Goal: Task Accomplishment & Management: Manage account settings

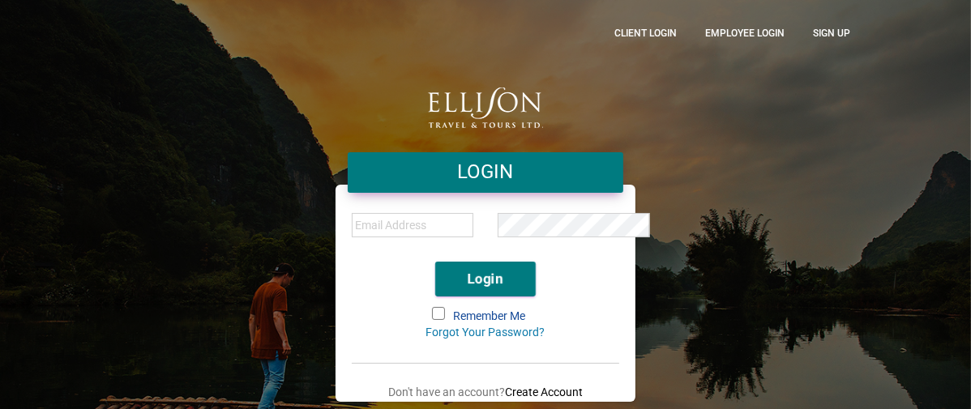
click at [430, 221] on input "email" at bounding box center [413, 225] width 122 height 24
type input "[EMAIL_ADDRESS][PERSON_NAME][DOMAIN_NAME]"
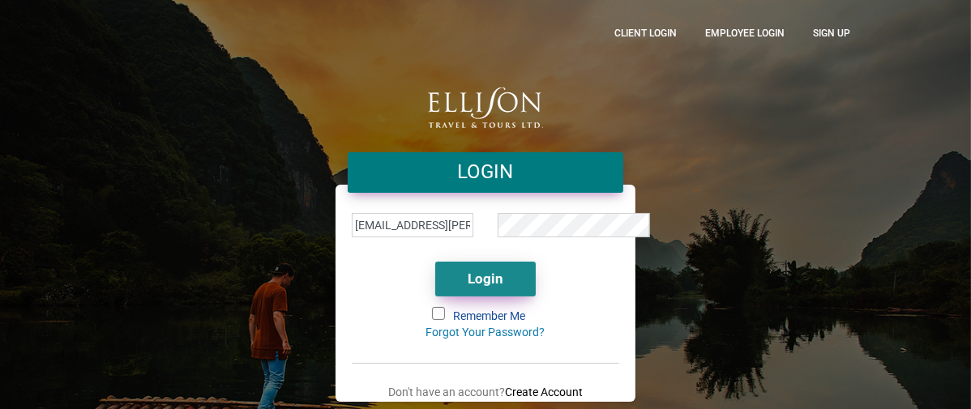
click at [474, 276] on button "Login" at bounding box center [485, 279] width 101 height 35
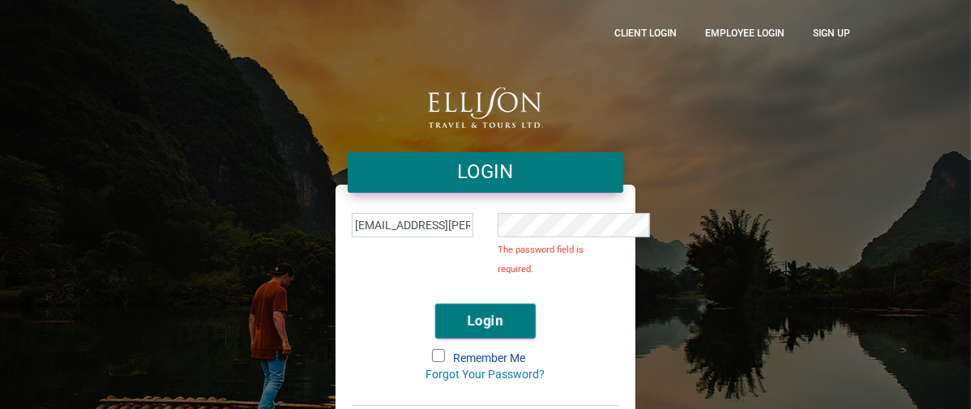
click at [443, 350] on span at bounding box center [443, 359] width 21 height 18
click at [434, 351] on input "Remember Me" at bounding box center [434, 351] width 0 height 0
click at [491, 304] on button "Login" at bounding box center [485, 321] width 101 height 35
click at [450, 230] on input "[EMAIL_ADDRESS][PERSON_NAME][DOMAIN_NAME]" at bounding box center [413, 225] width 122 height 24
drag, startPoint x: 438, startPoint y: 227, endPoint x: 306, endPoint y: 230, distance: 132.2
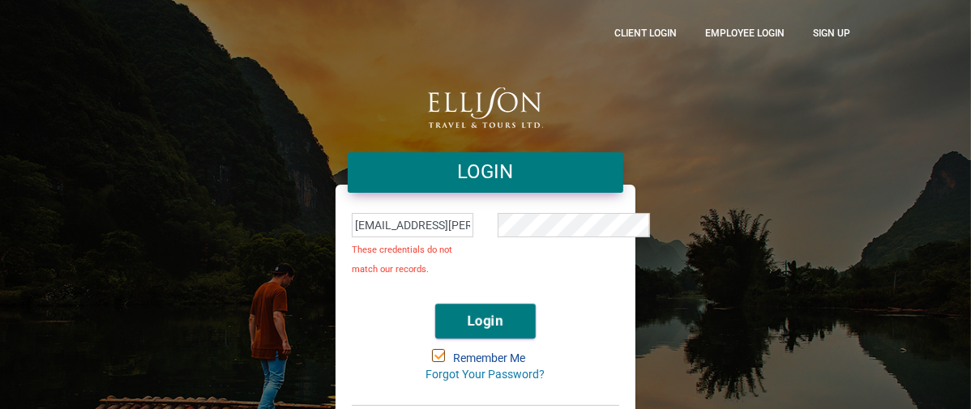
click at [336, 230] on div "cclittle@shaw.ca These credentials do not match our records. Login Remember Me …" at bounding box center [486, 326] width 300 height 235
click at [571, 275] on div at bounding box center [558, 250] width 146 height 83
click at [389, 223] on input "email" at bounding box center [413, 225] width 122 height 24
type input "[EMAIL_ADDRESS][PERSON_NAME][DOMAIN_NAME]"
click at [497, 326] on button "Login" at bounding box center [485, 321] width 101 height 35
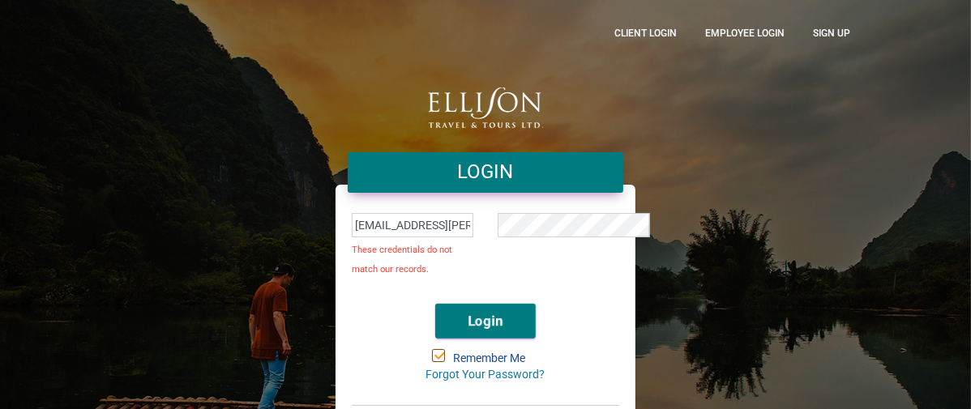
click at [420, 225] on input "[EMAIL_ADDRESS][PERSON_NAME][DOMAIN_NAME]" at bounding box center [413, 225] width 122 height 24
drag, startPoint x: 420, startPoint y: 225, endPoint x: 310, endPoint y: 240, distance: 110.4
click at [340, 240] on div "cclittle@shaw.ca These credentials do not match our records." at bounding box center [413, 250] width 146 height 83
type input "CindyLittle"
drag, startPoint x: 344, startPoint y: 229, endPoint x: 295, endPoint y: 237, distance: 49.3
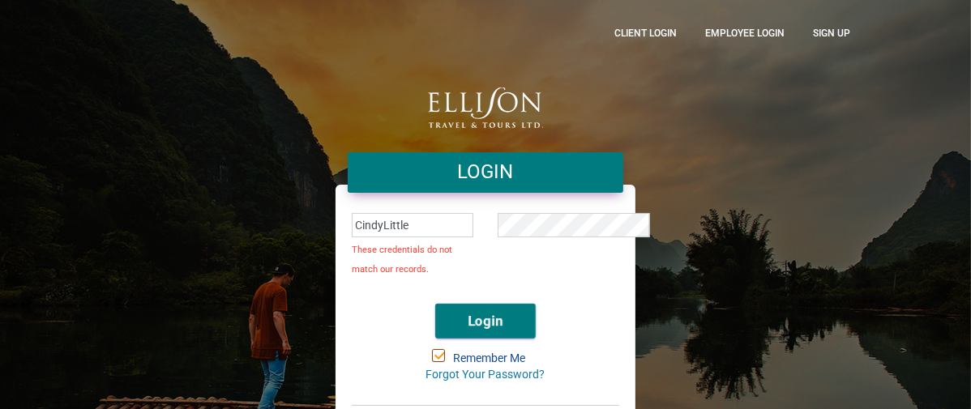
click at [323, 237] on div "LOGIN CindyLittle These credentials do not match our records. Login Remember Me…" at bounding box center [485, 278] width 324 height 381
click at [399, 221] on input "email" at bounding box center [413, 225] width 122 height 24
type input "cclittle@shaw.ca"
click at [471, 379] on link "Forgot Your Password?" at bounding box center [485, 374] width 119 height 13
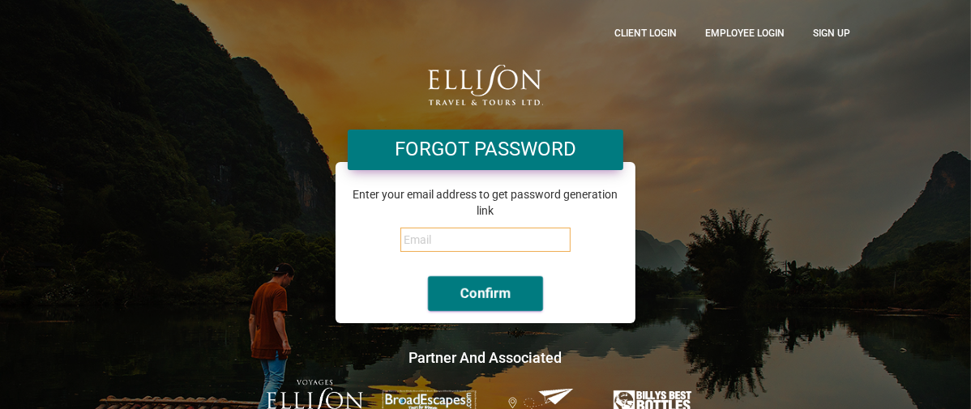
click at [445, 228] on input "email" at bounding box center [485, 240] width 170 height 24
type input "[EMAIL_ADDRESS][PERSON_NAME][DOMAIN_NAME]"
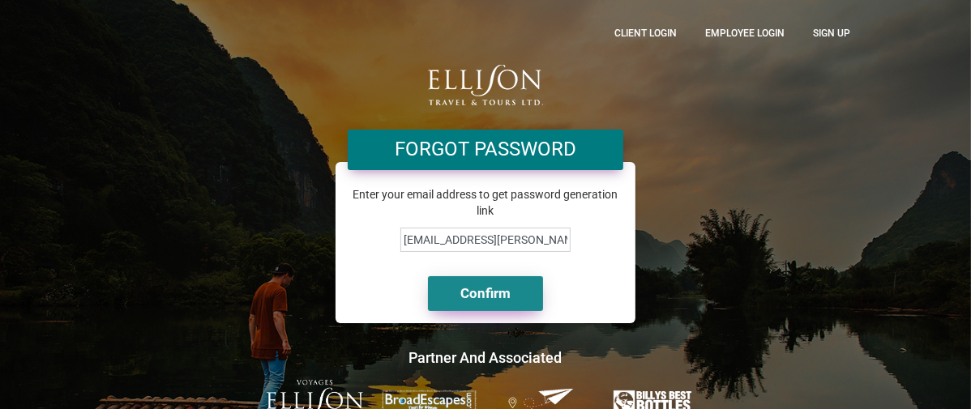
click at [505, 276] on button "Confirm" at bounding box center [485, 293] width 115 height 35
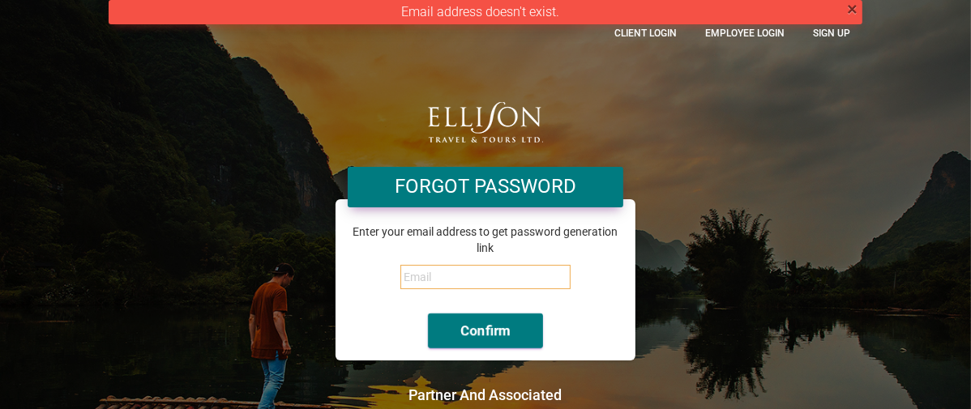
click at [413, 268] on input "email" at bounding box center [485, 277] width 170 height 24
type input "[EMAIL_ADDRESS][PERSON_NAME][DOMAIN_NAME]"
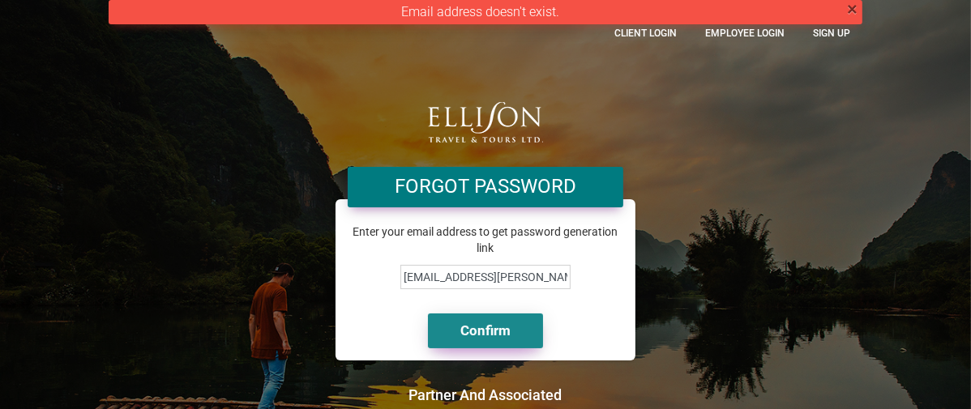
click at [496, 323] on button "Confirm" at bounding box center [485, 331] width 115 height 35
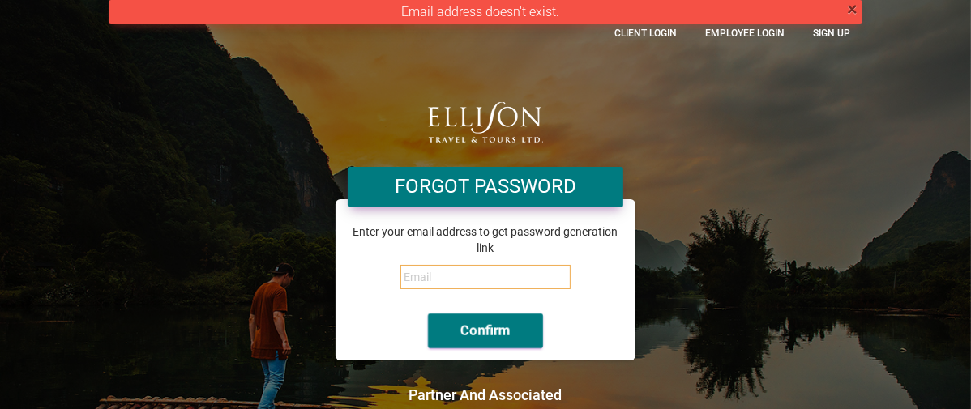
click at [481, 268] on input "email" at bounding box center [485, 277] width 170 height 24
type input "[EMAIL_ADDRESS][PERSON_NAME][DOMAIN_NAME]"
click at [492, 326] on button "Confirm" at bounding box center [485, 331] width 115 height 35
click at [413, 265] on input "email" at bounding box center [485, 277] width 170 height 24
type input "[EMAIL_ADDRESS][PERSON_NAME][DOMAIN_NAME]"
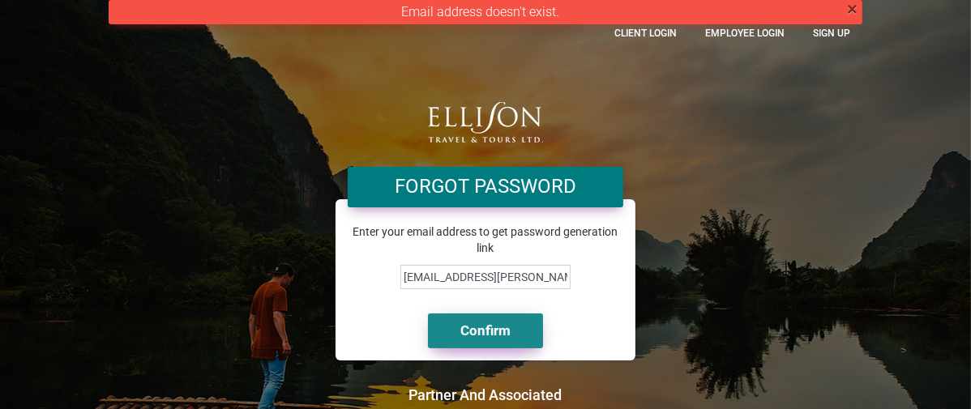
click at [481, 314] on button "Confirm" at bounding box center [485, 331] width 115 height 35
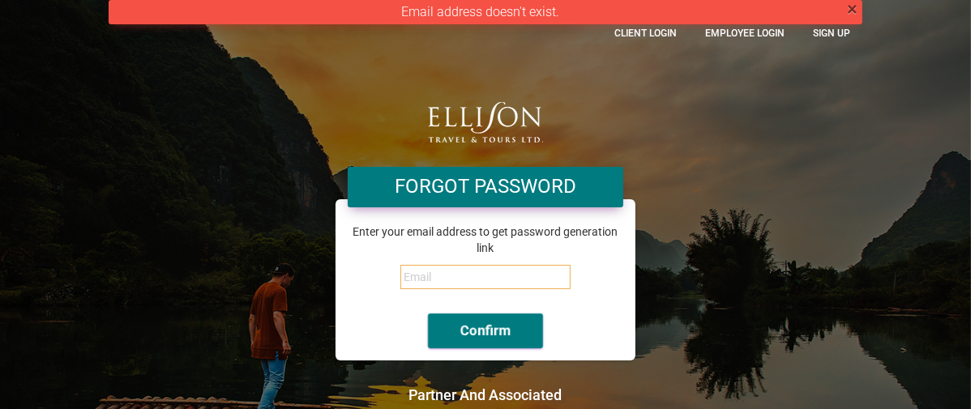
click at [408, 265] on input "email" at bounding box center [485, 277] width 170 height 24
type input "[EMAIL_ADDRESS][PERSON_NAME][DOMAIN_NAME]"
click at [428, 314] on button "Confirm" at bounding box center [485, 331] width 115 height 35
click at [718, 155] on div "× Email address doesn't exist. Forgot Password Enter your email address to get …" at bounding box center [485, 235] width 778 height 470
click at [689, 37] on link "CLient Login" at bounding box center [645, 32] width 87 height 41
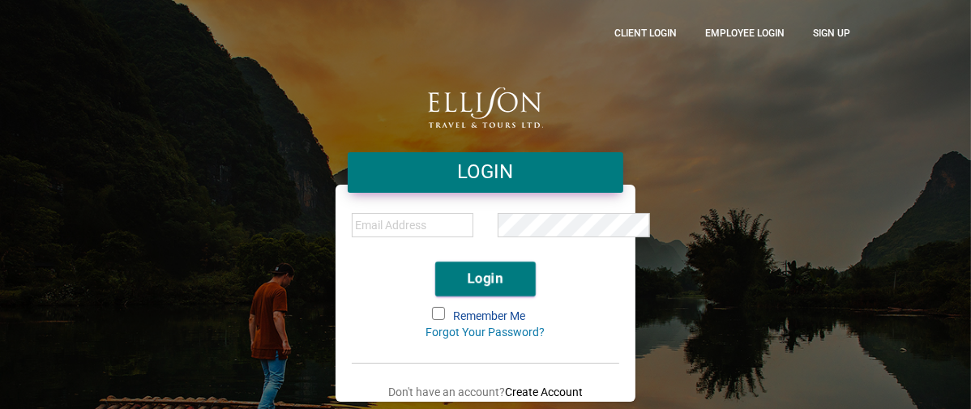
click at [409, 225] on input "email" at bounding box center [413, 225] width 122 height 24
type input "[EMAIL_ADDRESS][PERSON_NAME][DOMAIN_NAME]"
click at [437, 319] on span at bounding box center [438, 313] width 13 height 13
click at [434, 309] on input "Remember Me" at bounding box center [434, 309] width 0 height 0
click at [469, 279] on button "Login" at bounding box center [485, 279] width 101 height 35
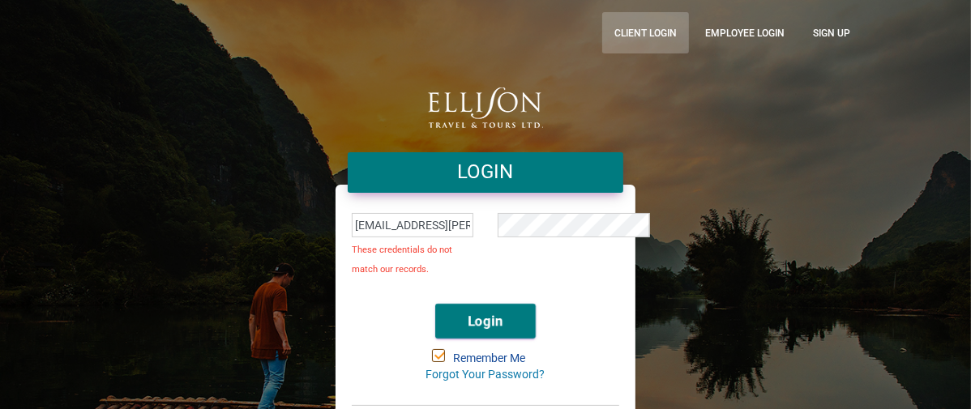
click at [689, 30] on link "CLient Login" at bounding box center [645, 32] width 87 height 41
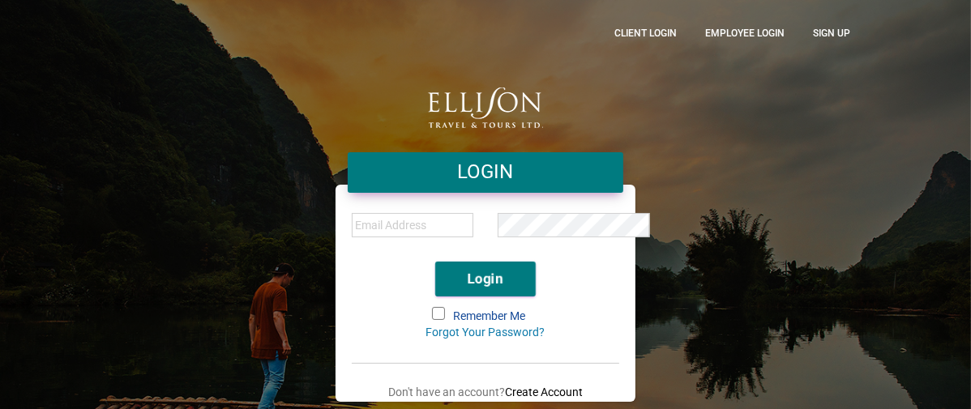
click at [394, 226] on input "email" at bounding box center [413, 225] width 122 height 24
type input "[EMAIL_ADDRESS][PERSON_NAME][DOMAIN_NAME]"
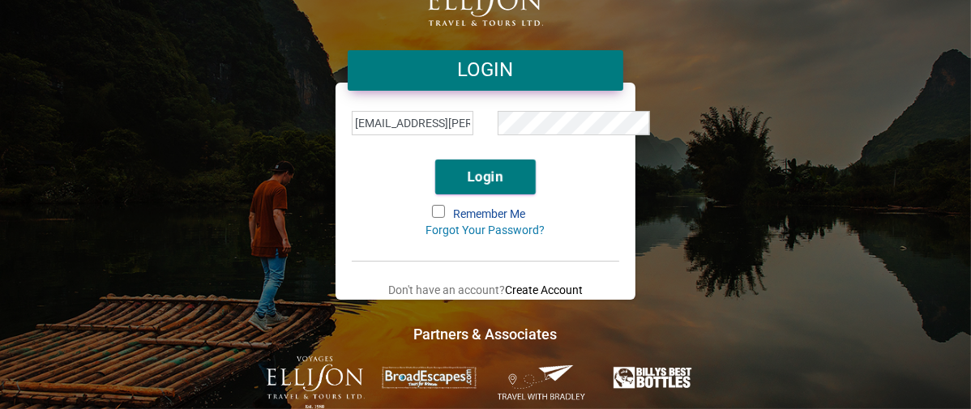
scroll to position [111, 0]
click at [778, 126] on div "LOGIN [EMAIL_ADDRESS][PERSON_NAME][DOMAIN_NAME] Login Remember Me Forgot Your P…" at bounding box center [485, 153] width 778 height 511
